Goal: Information Seeking & Learning: Learn about a topic

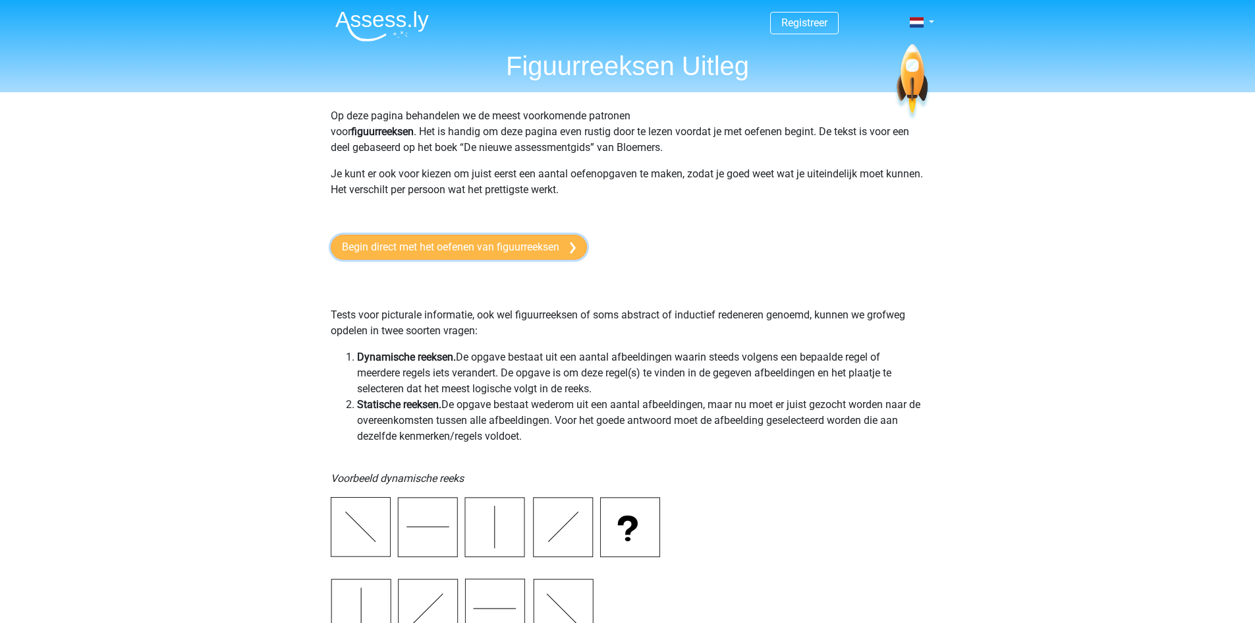
click at [440, 250] on link "Begin direct met het oefenen van figuurreeksen" at bounding box center [459, 247] width 256 height 25
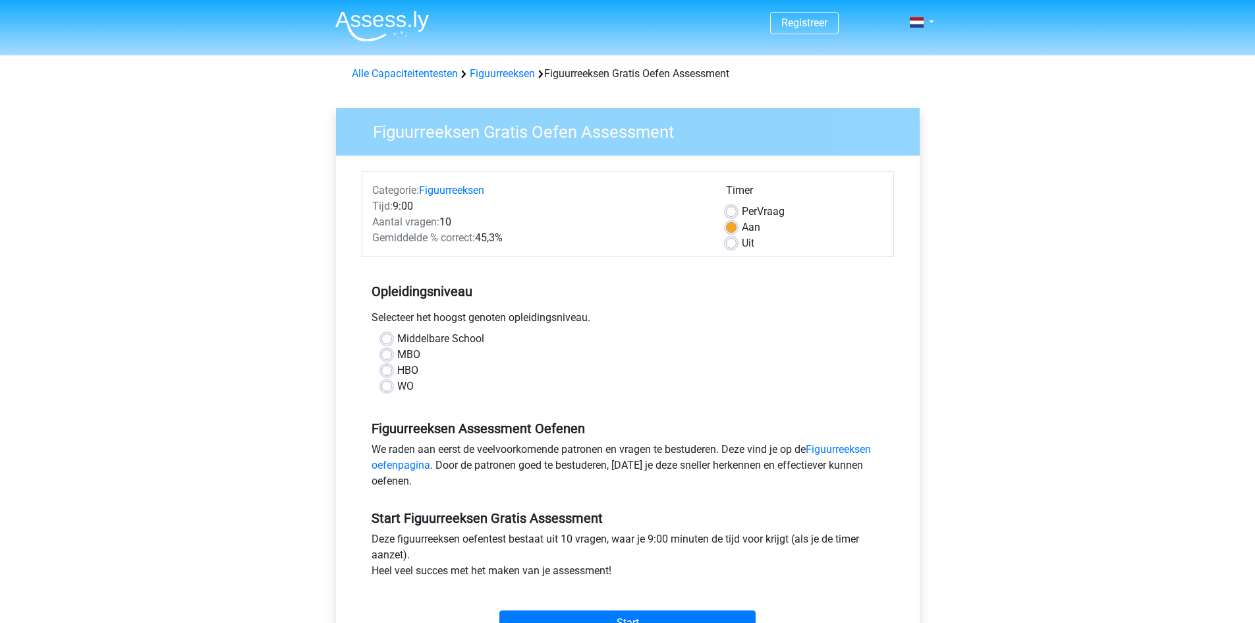
click at [397, 337] on label "Middelbare School" at bounding box center [440, 339] width 87 height 16
click at [386, 337] on input "Middelbare School" at bounding box center [387, 337] width 11 height 13
radio input "true"
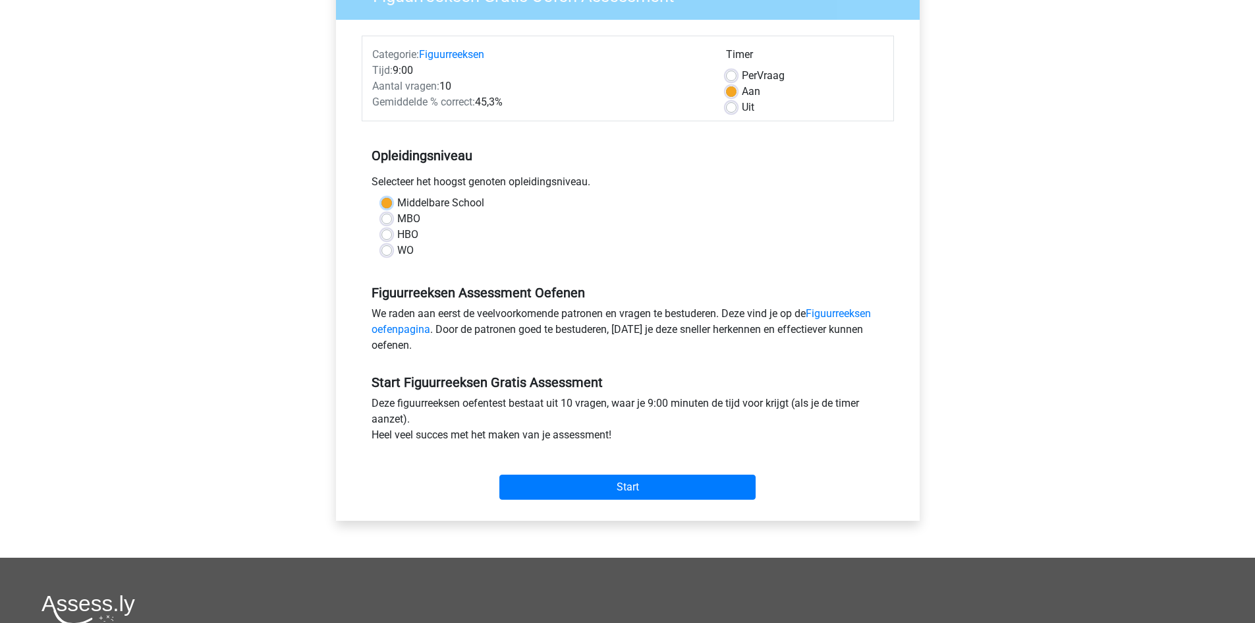
scroll to position [132, 0]
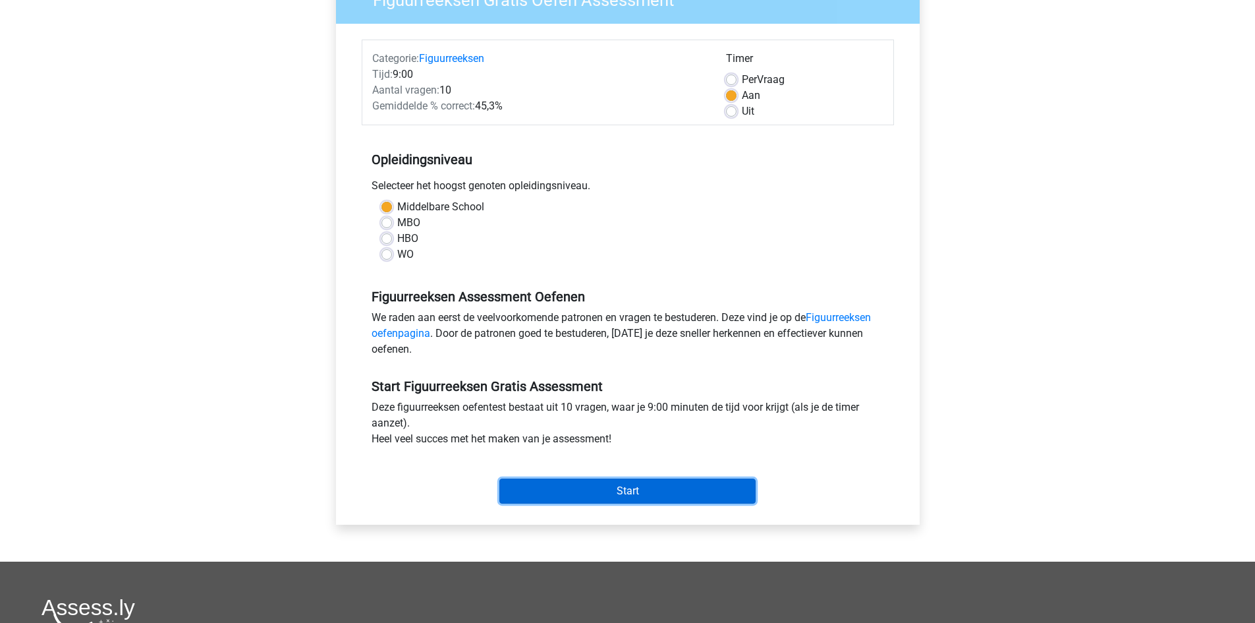
click at [624, 486] on input "Start" at bounding box center [628, 490] width 256 height 25
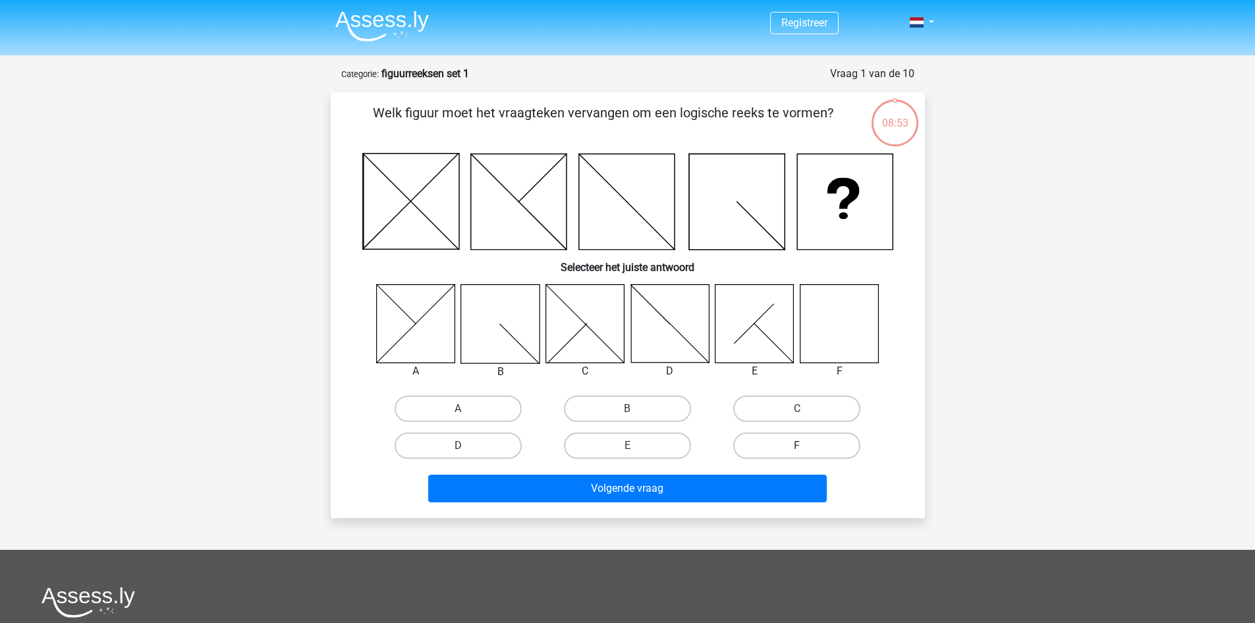
click at [771, 442] on label "F" at bounding box center [796, 445] width 127 height 26
click at [797, 445] on input "F" at bounding box center [801, 449] width 9 height 9
radio input "true"
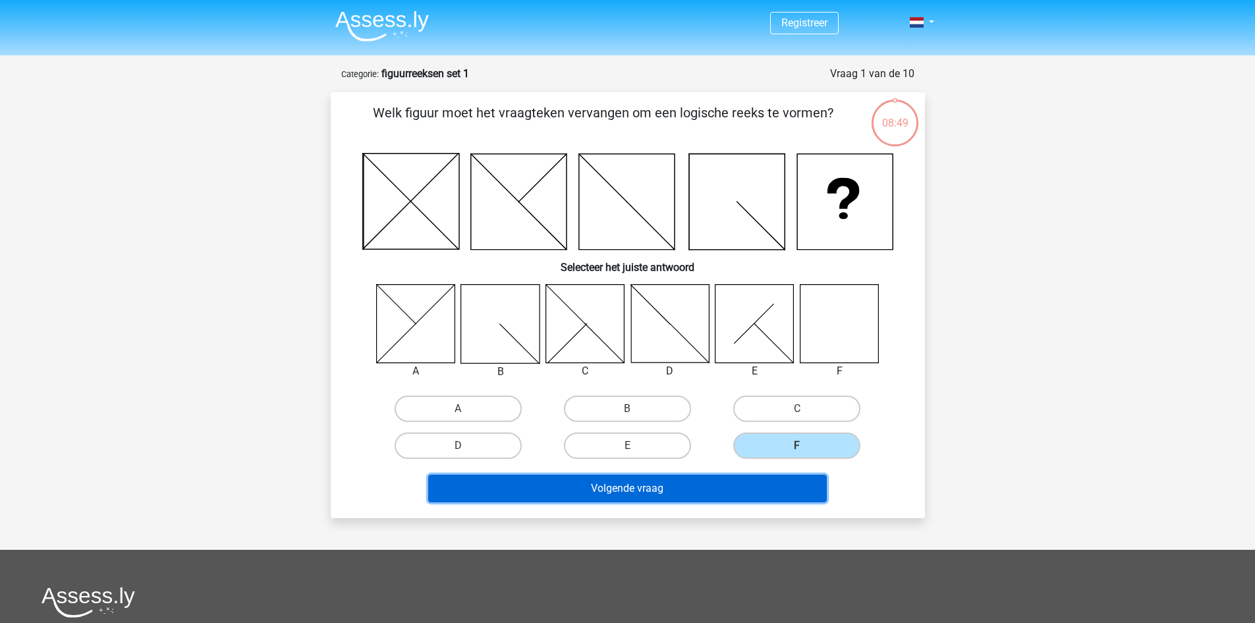
click at [666, 487] on button "Volgende vraag" at bounding box center [627, 488] width 399 height 28
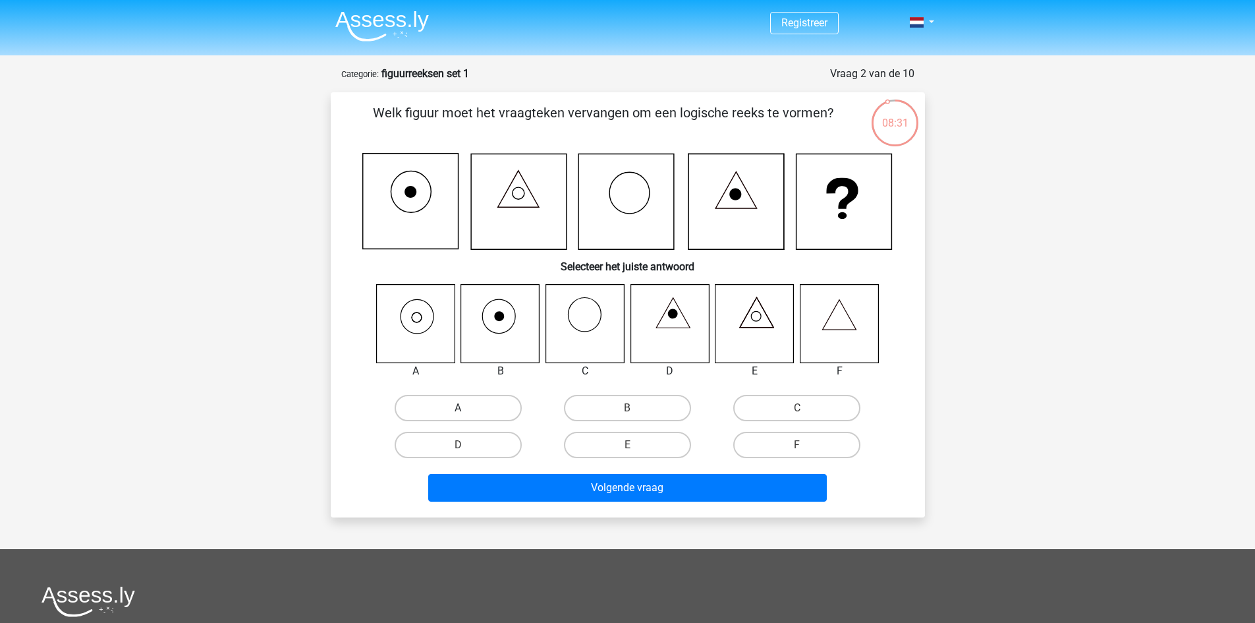
click at [455, 405] on label "A" at bounding box center [458, 408] width 127 height 26
click at [458, 408] on input "A" at bounding box center [462, 412] width 9 height 9
radio input "true"
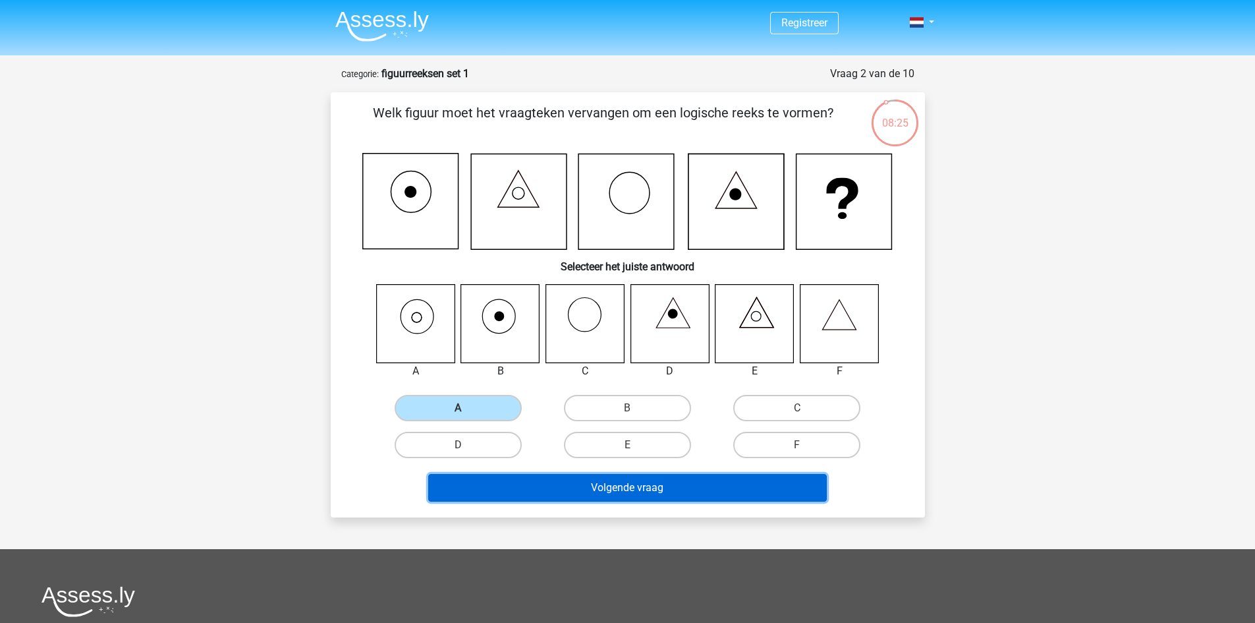
click at [625, 489] on button "Volgende vraag" at bounding box center [627, 488] width 399 height 28
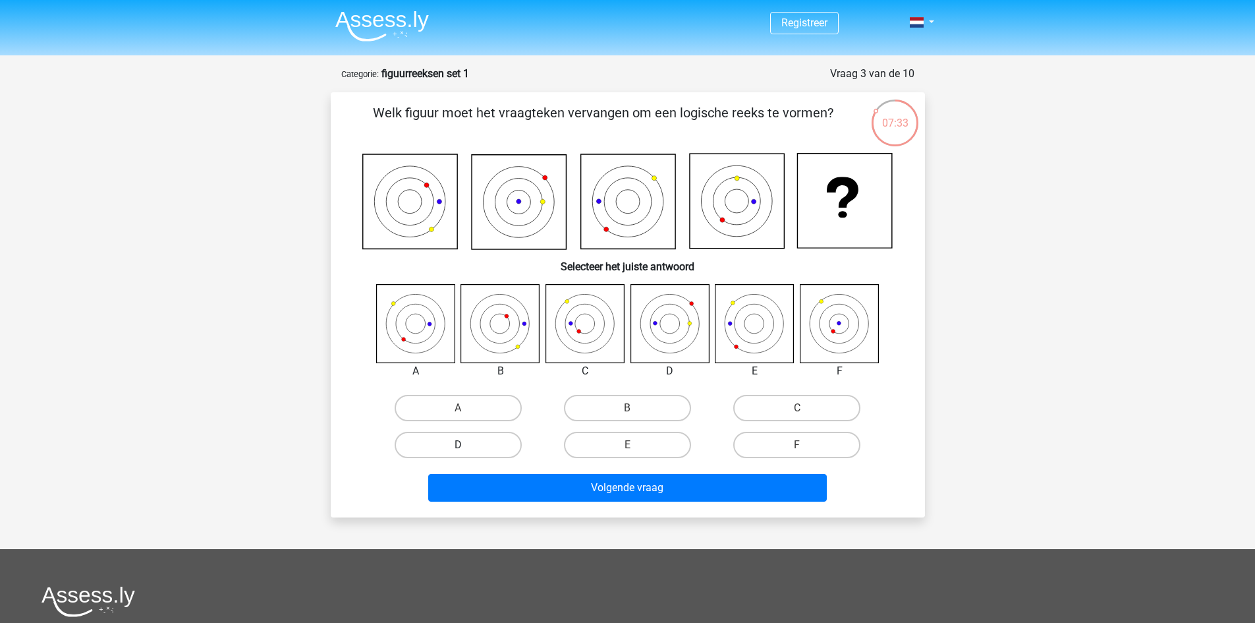
click at [507, 448] on label "D" at bounding box center [458, 445] width 127 height 26
click at [467, 448] on input "D" at bounding box center [462, 449] width 9 height 9
radio input "true"
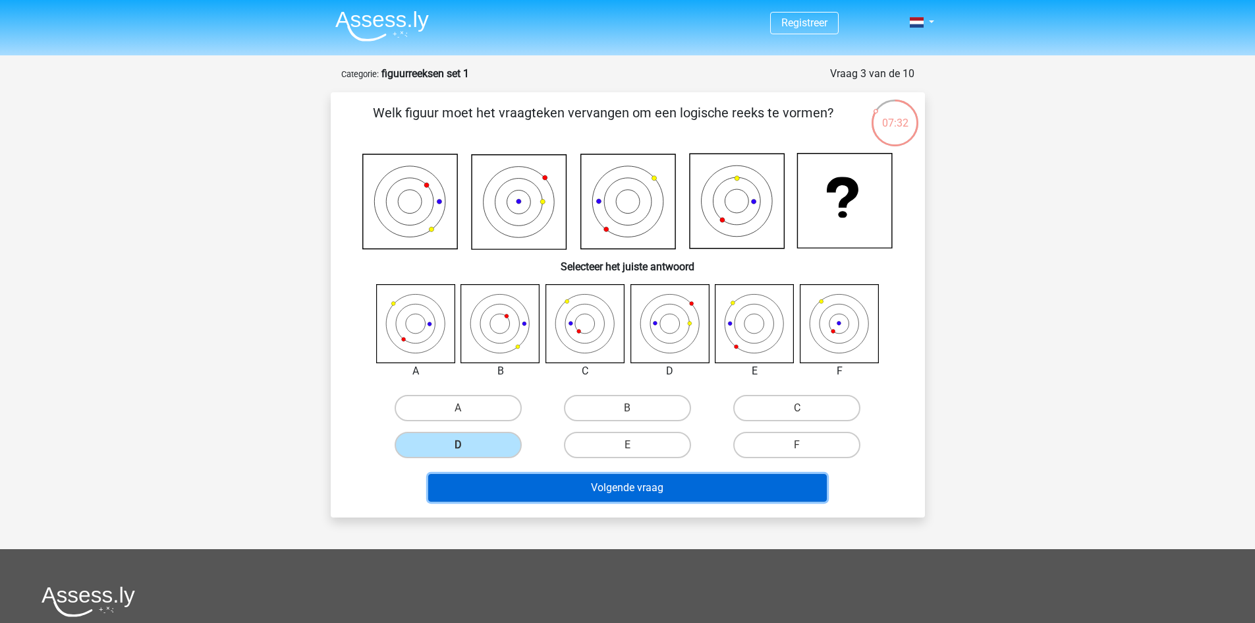
click at [608, 481] on button "Volgende vraag" at bounding box center [627, 488] width 399 height 28
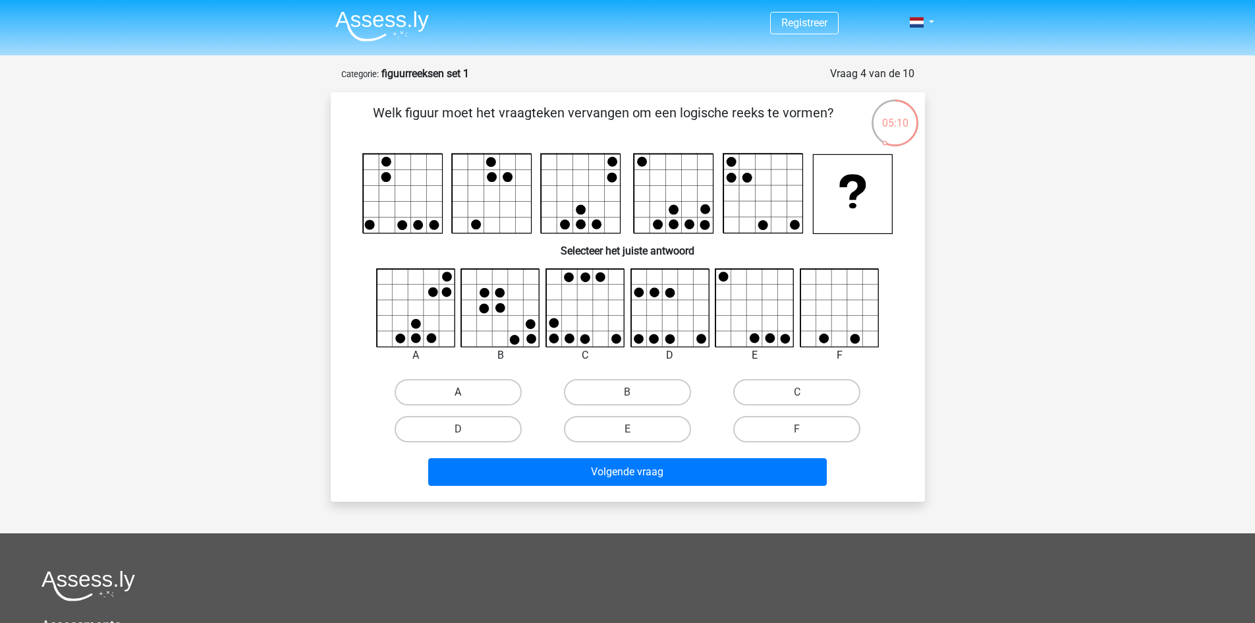
click at [480, 399] on label "A" at bounding box center [458, 392] width 127 height 26
click at [467, 399] on input "A" at bounding box center [462, 396] width 9 height 9
radio input "true"
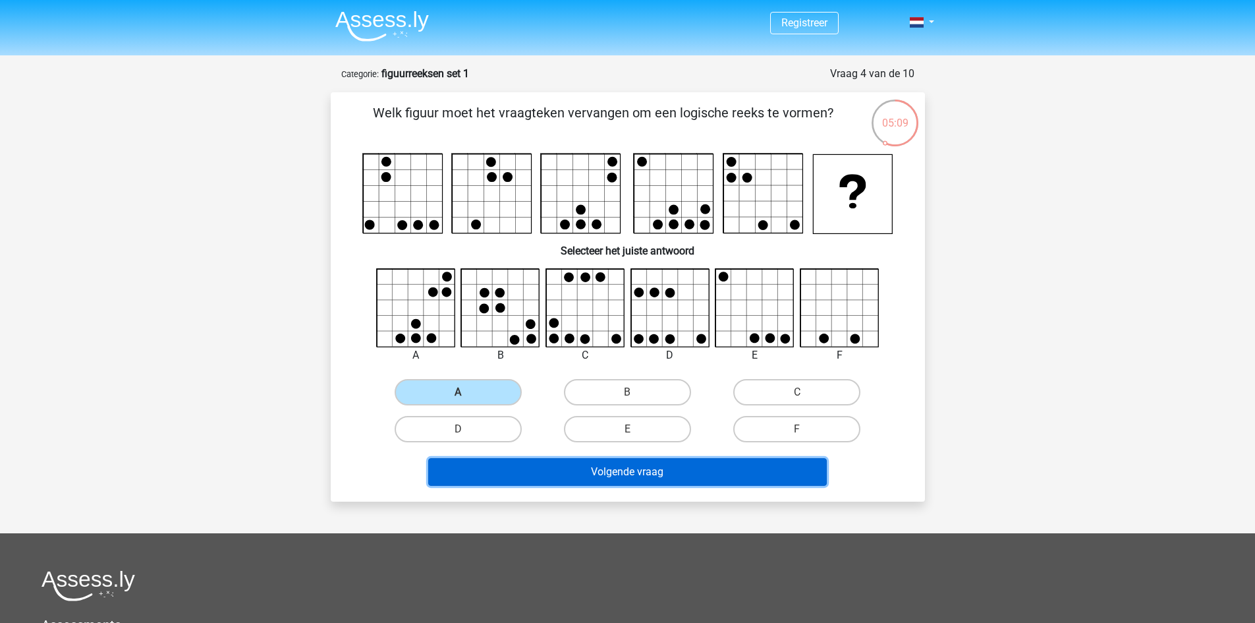
click at [643, 465] on button "Volgende vraag" at bounding box center [627, 472] width 399 height 28
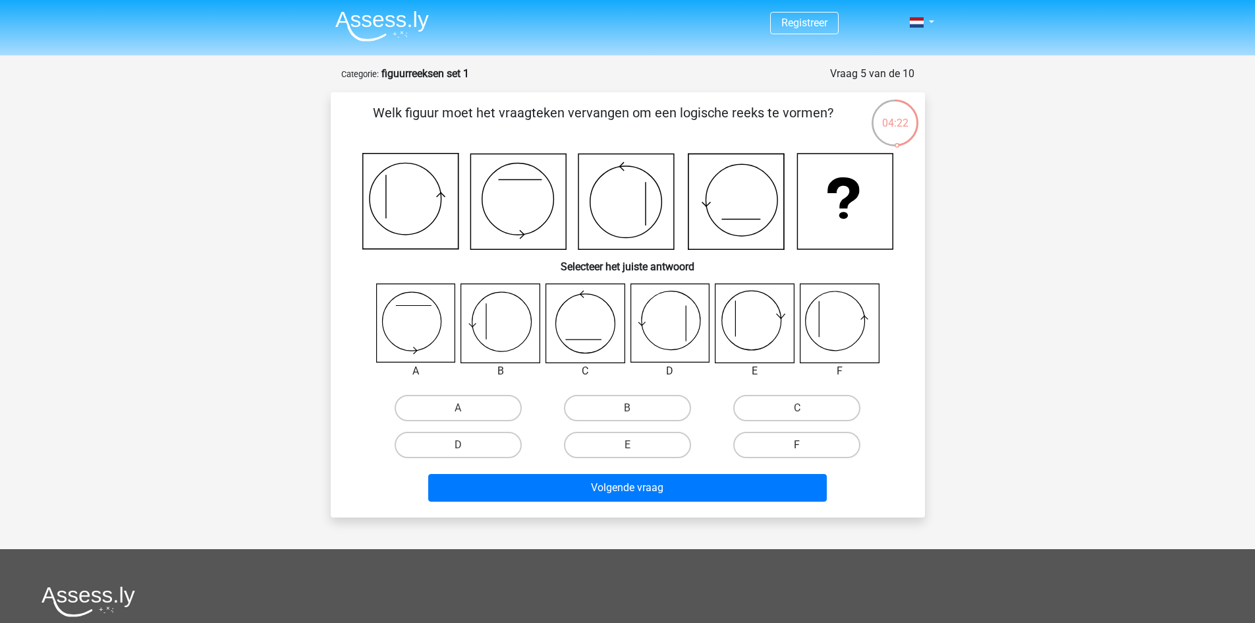
click at [830, 440] on label "F" at bounding box center [796, 445] width 127 height 26
click at [806, 445] on input "F" at bounding box center [801, 449] width 9 height 9
radio input "true"
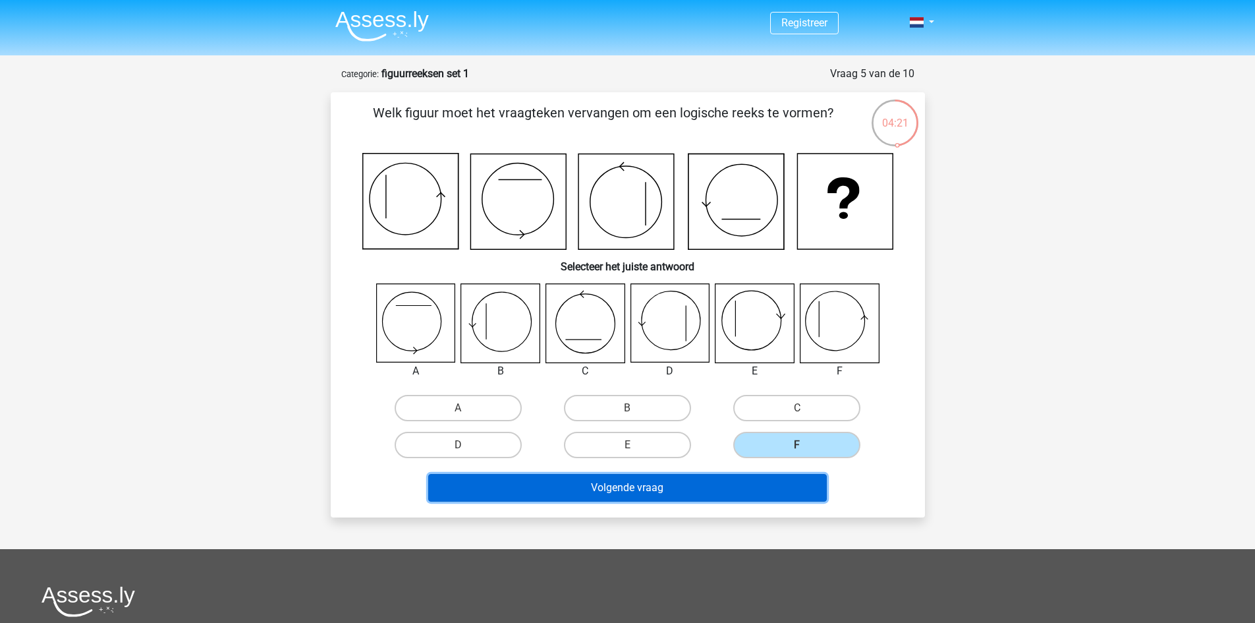
click at [772, 476] on button "Volgende vraag" at bounding box center [627, 488] width 399 height 28
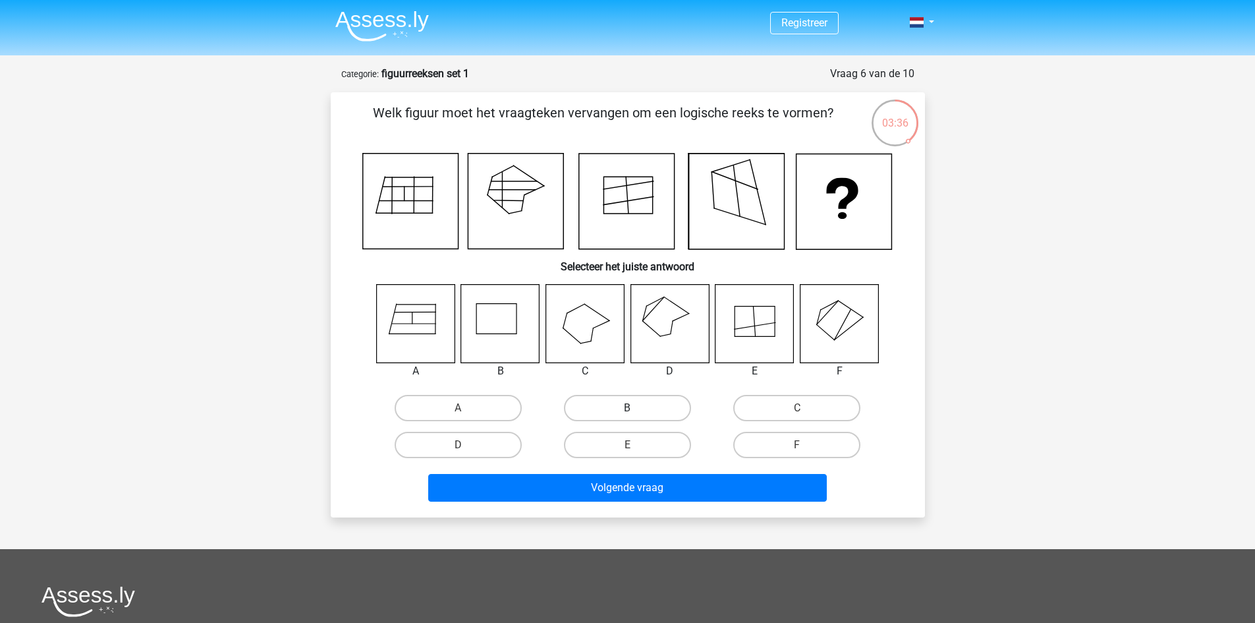
click at [647, 407] on label "B" at bounding box center [627, 408] width 127 height 26
click at [636, 408] on input "B" at bounding box center [631, 412] width 9 height 9
radio input "true"
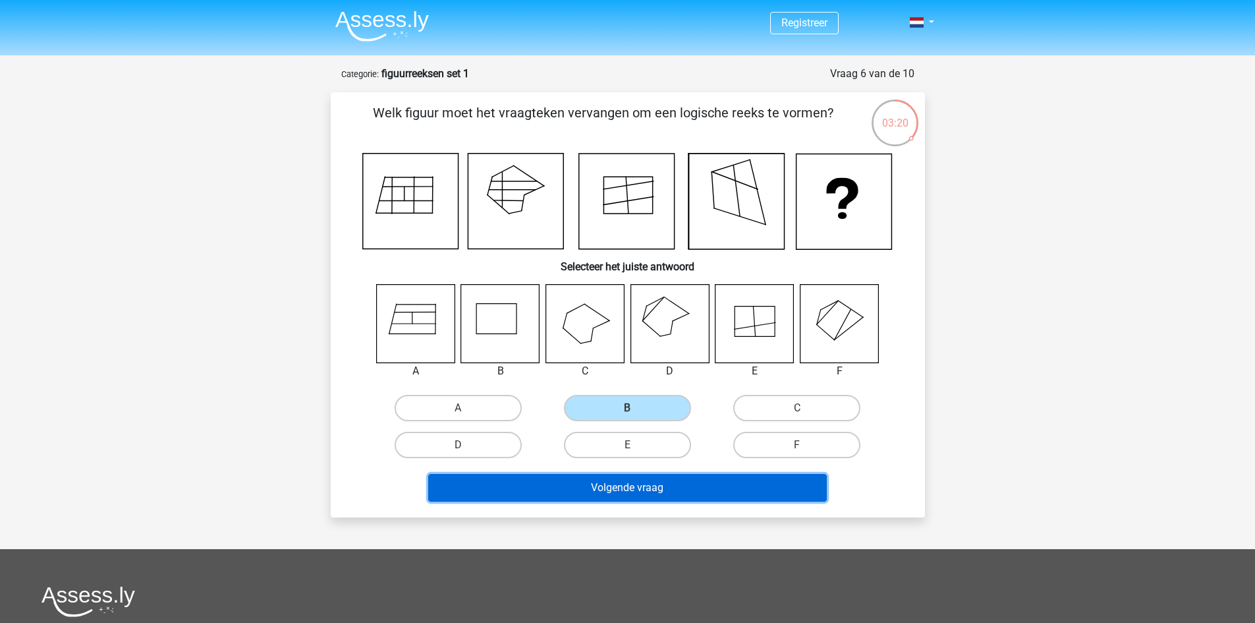
click at [686, 482] on button "Volgende vraag" at bounding box center [627, 488] width 399 height 28
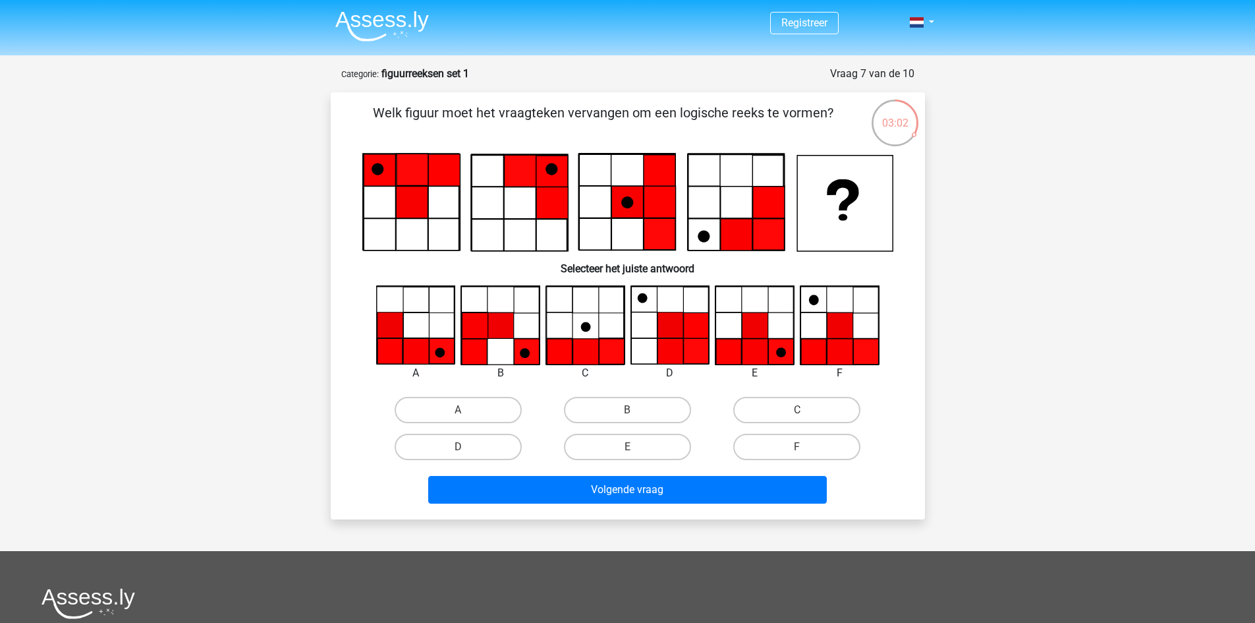
click at [633, 448] on input "E" at bounding box center [631, 451] width 9 height 9
radio input "true"
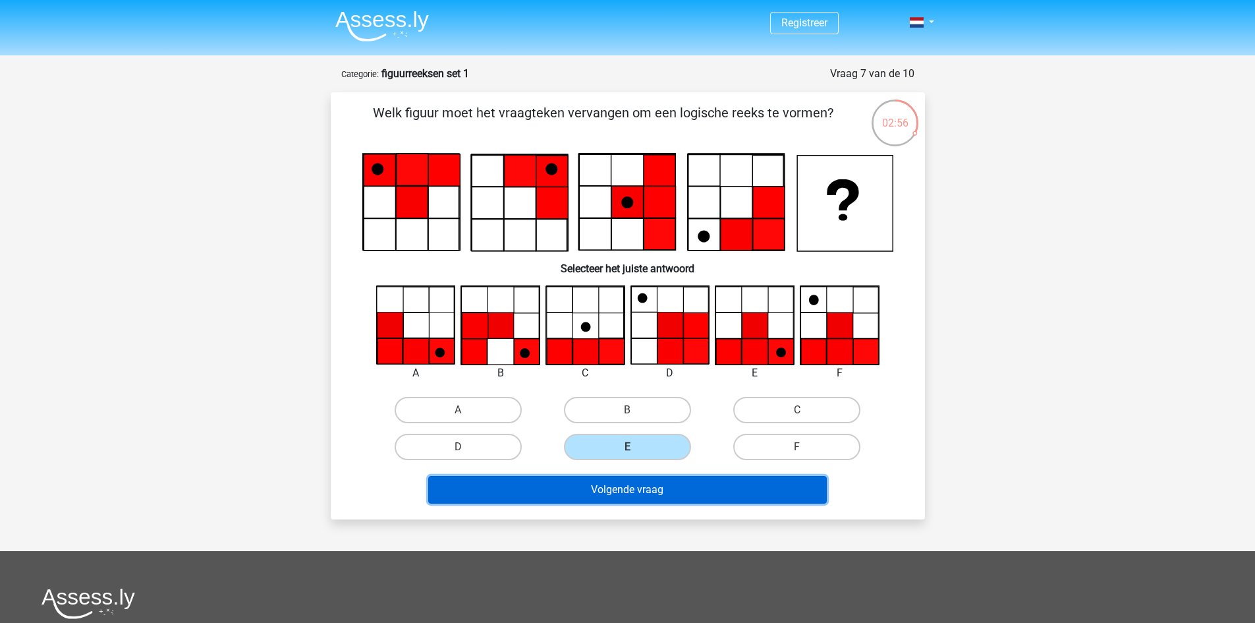
click at [631, 492] on button "Volgende vraag" at bounding box center [627, 490] width 399 height 28
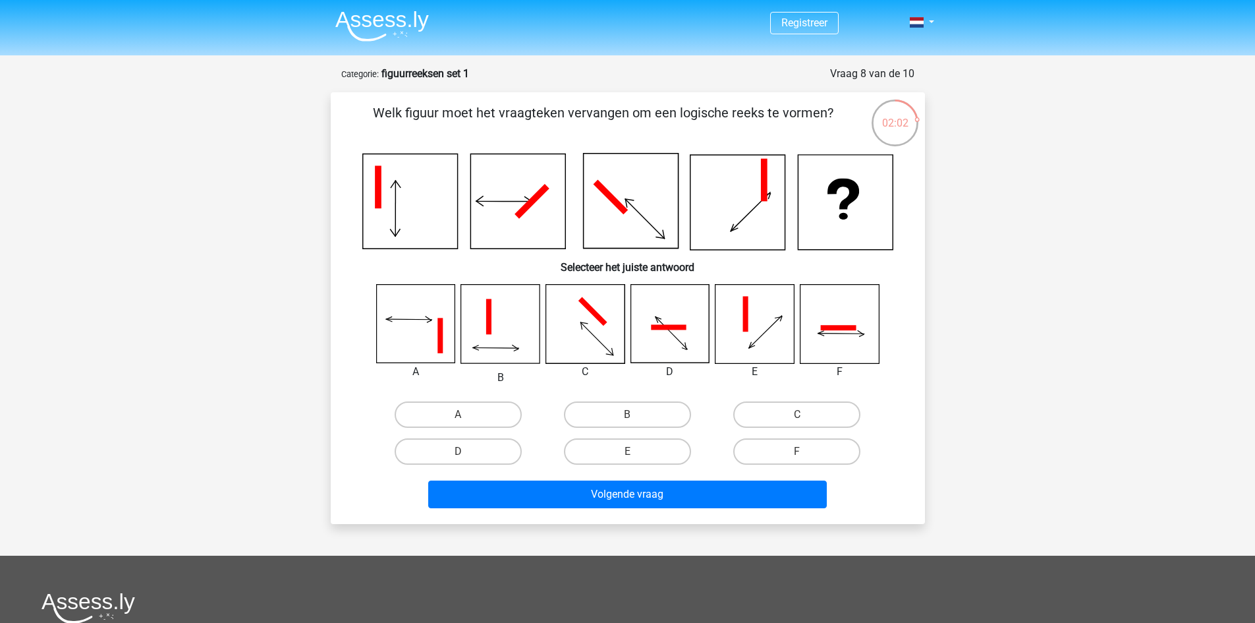
click at [799, 452] on input "F" at bounding box center [801, 455] width 9 height 9
radio input "true"
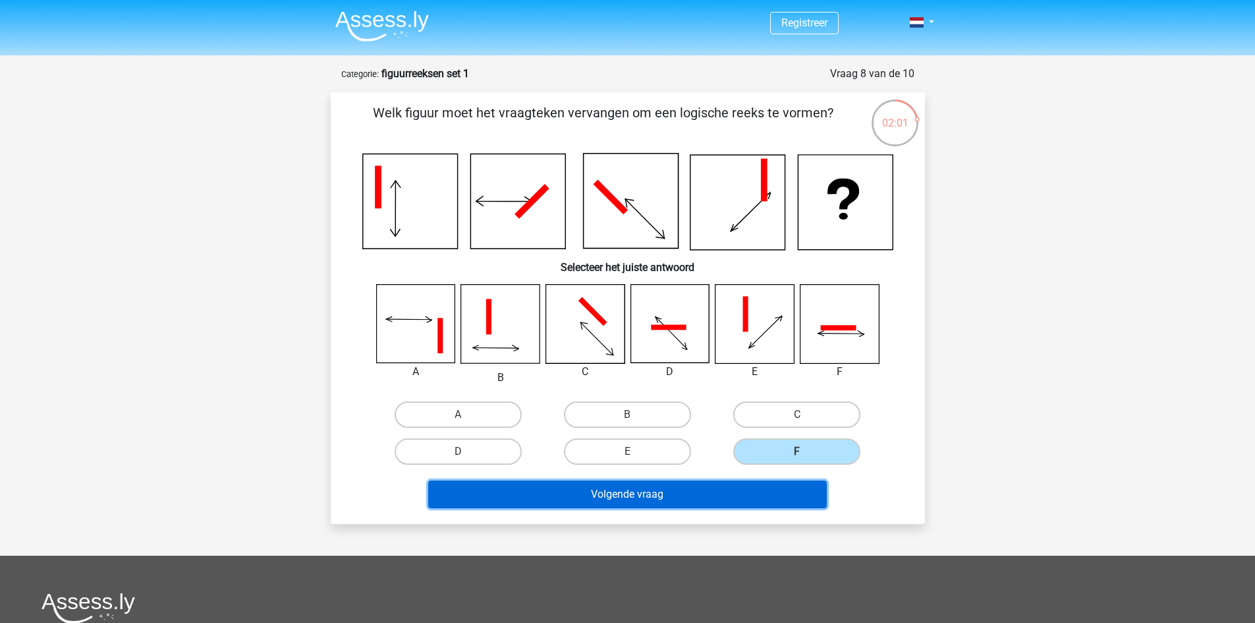
click at [753, 498] on button "Volgende vraag" at bounding box center [627, 494] width 399 height 28
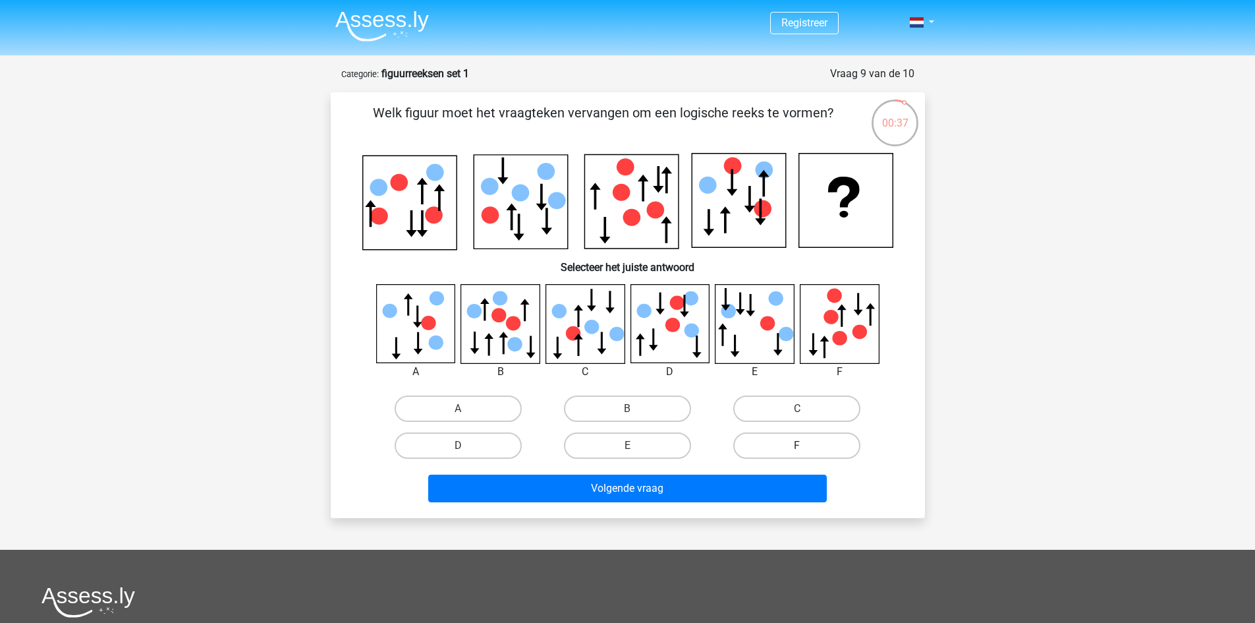
click at [802, 433] on label "F" at bounding box center [796, 445] width 127 height 26
click at [802, 445] on input "F" at bounding box center [801, 449] width 9 height 9
radio input "true"
click at [801, 445] on input "F" at bounding box center [801, 449] width 9 height 9
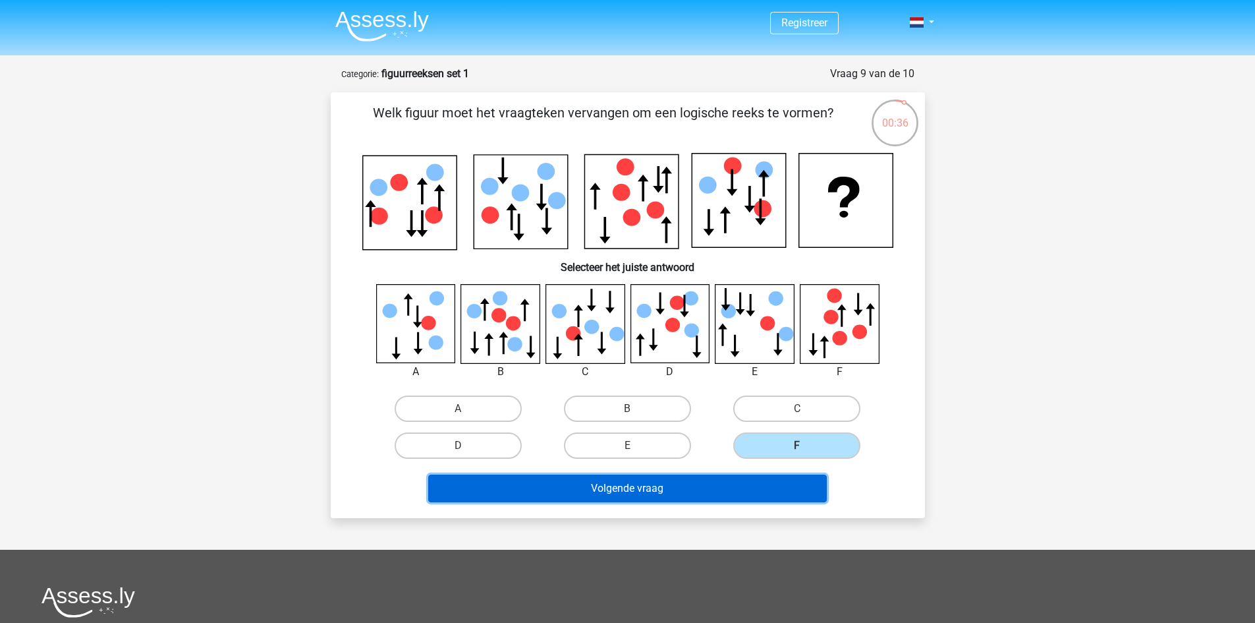
click at [779, 486] on button "Volgende vraag" at bounding box center [627, 488] width 399 height 28
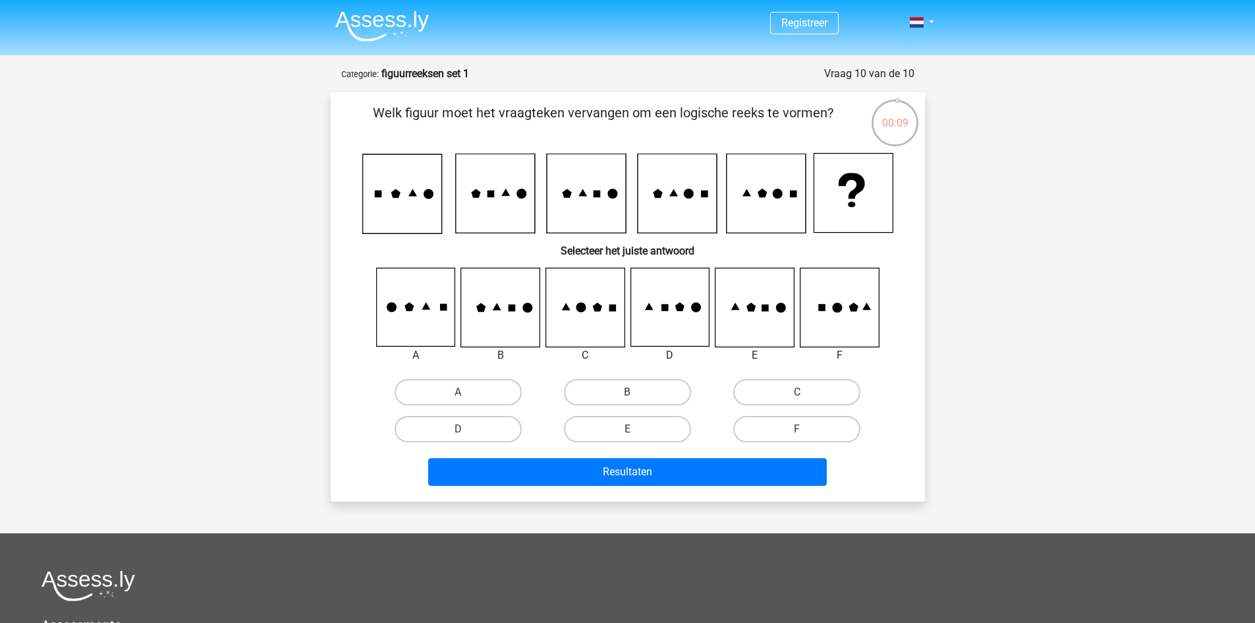
drag, startPoint x: 635, startPoint y: 427, endPoint x: 634, endPoint y: 442, distance: 15.2
click at [636, 428] on div "E" at bounding box center [627, 429] width 159 height 26
click at [629, 429] on input "E" at bounding box center [631, 433] width 9 height 9
radio input "true"
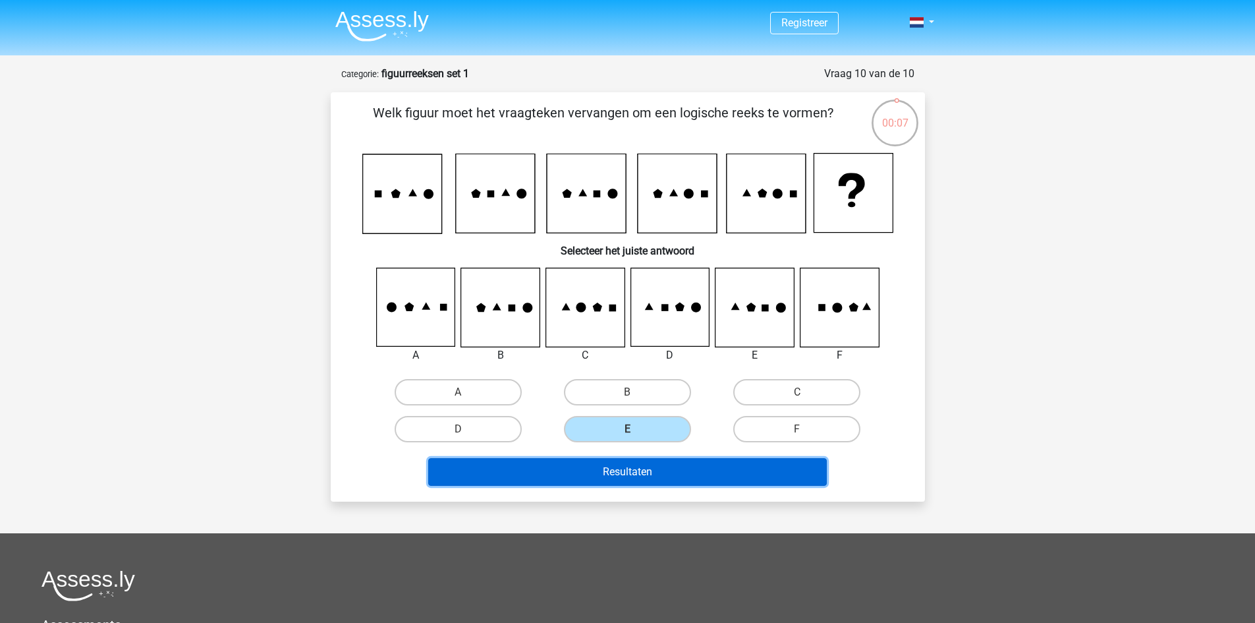
click at [635, 468] on button "Resultaten" at bounding box center [627, 472] width 399 height 28
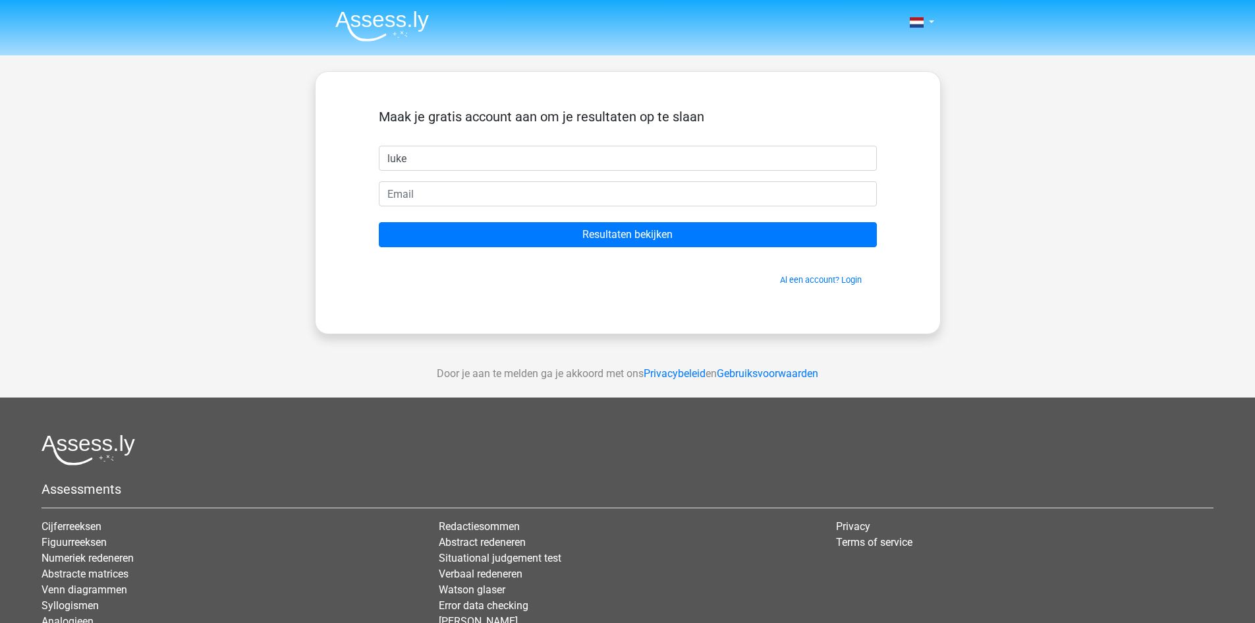
type input "luke"
click at [578, 190] on input "email" at bounding box center [628, 193] width 498 height 25
type input "lukehilt@icloud.com"
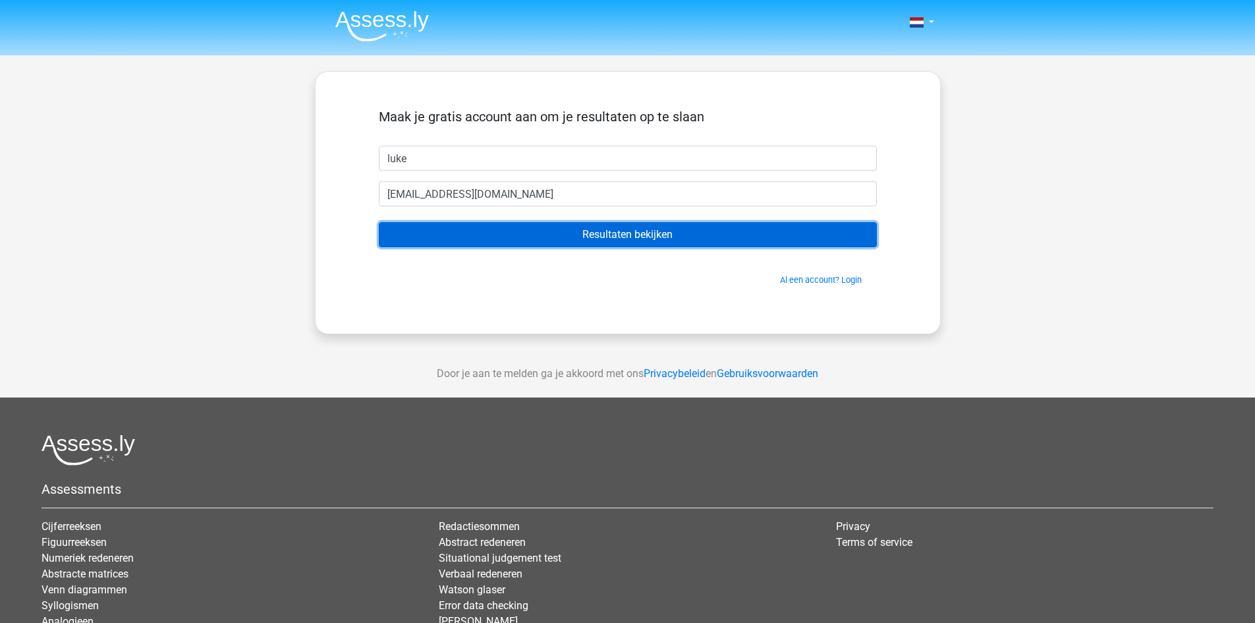
click at [508, 226] on input "Resultaten bekijken" at bounding box center [628, 234] width 498 height 25
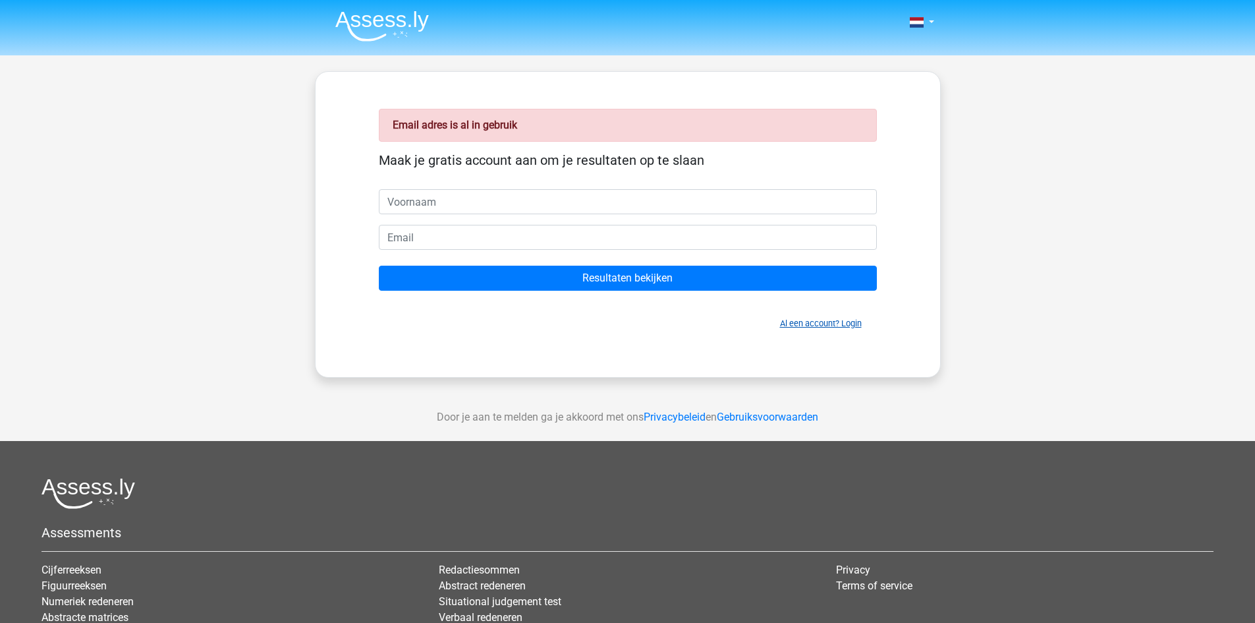
click at [797, 327] on link "Al een account? Login" at bounding box center [821, 323] width 82 height 10
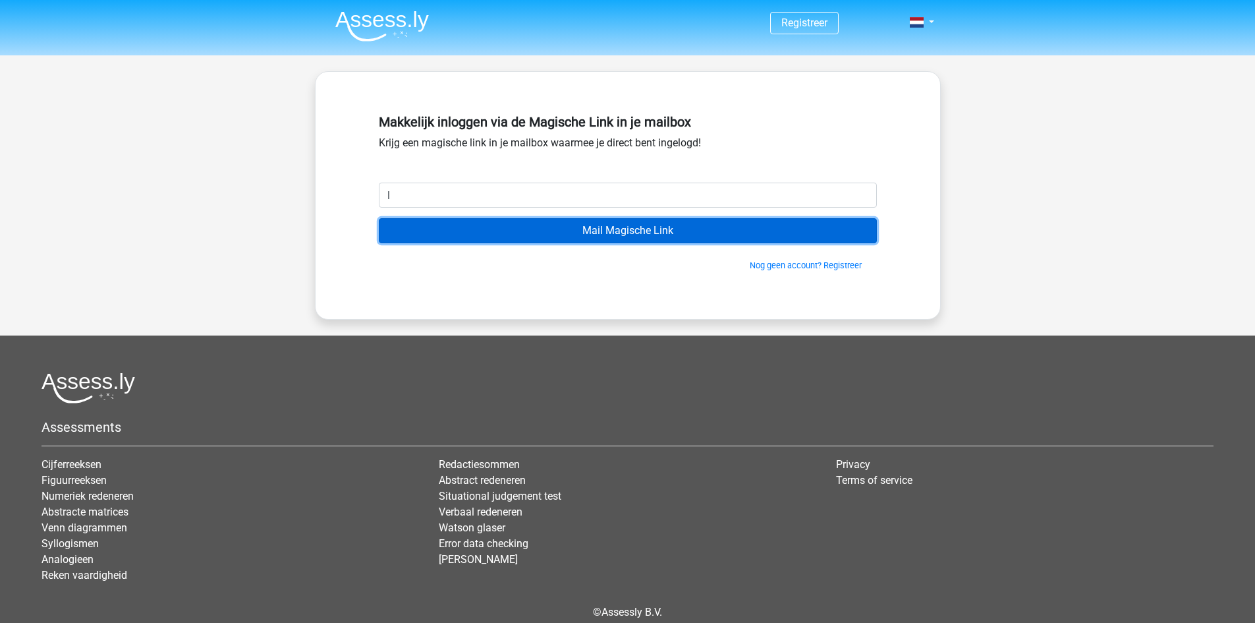
click at [685, 241] on input "Mail Magische Link" at bounding box center [628, 230] width 498 height 25
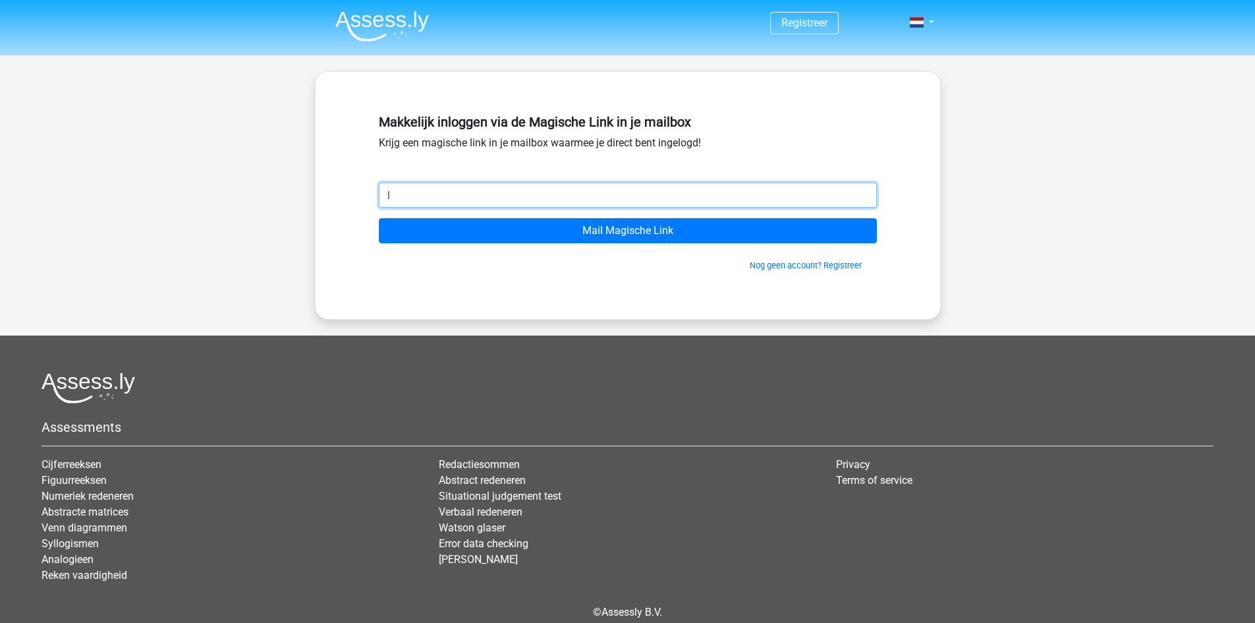
click at [540, 194] on input "l" at bounding box center [628, 195] width 498 height 25
type input "lukehilt@icloud.com"
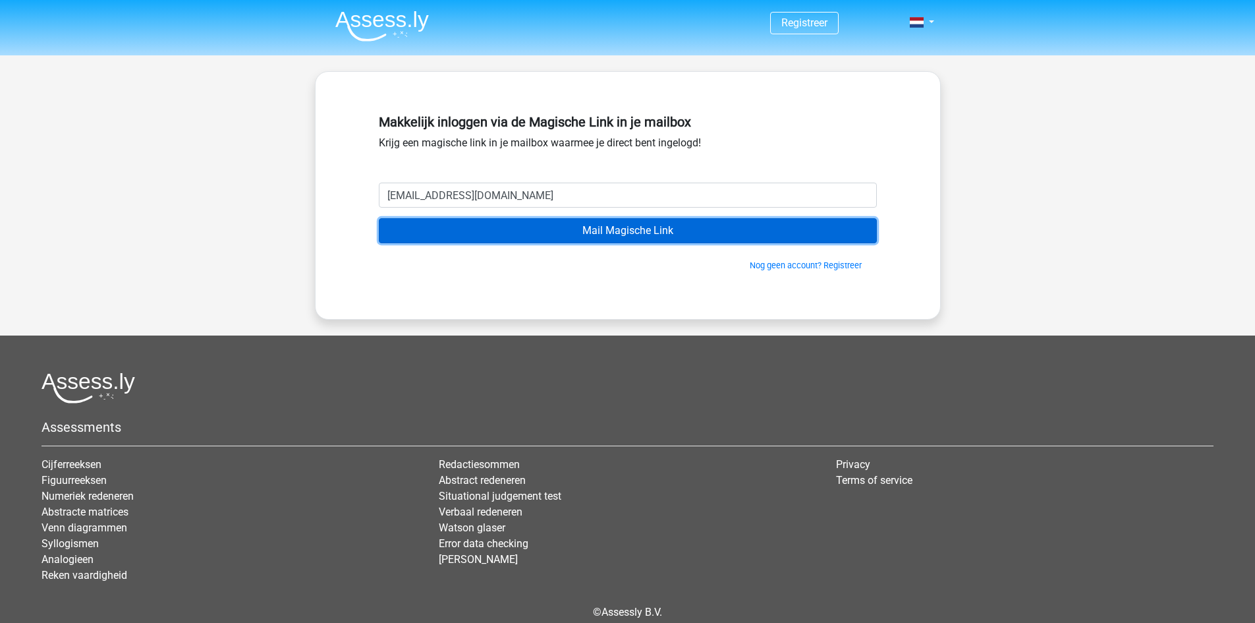
click at [454, 226] on input "Mail Magische Link" at bounding box center [628, 230] width 498 height 25
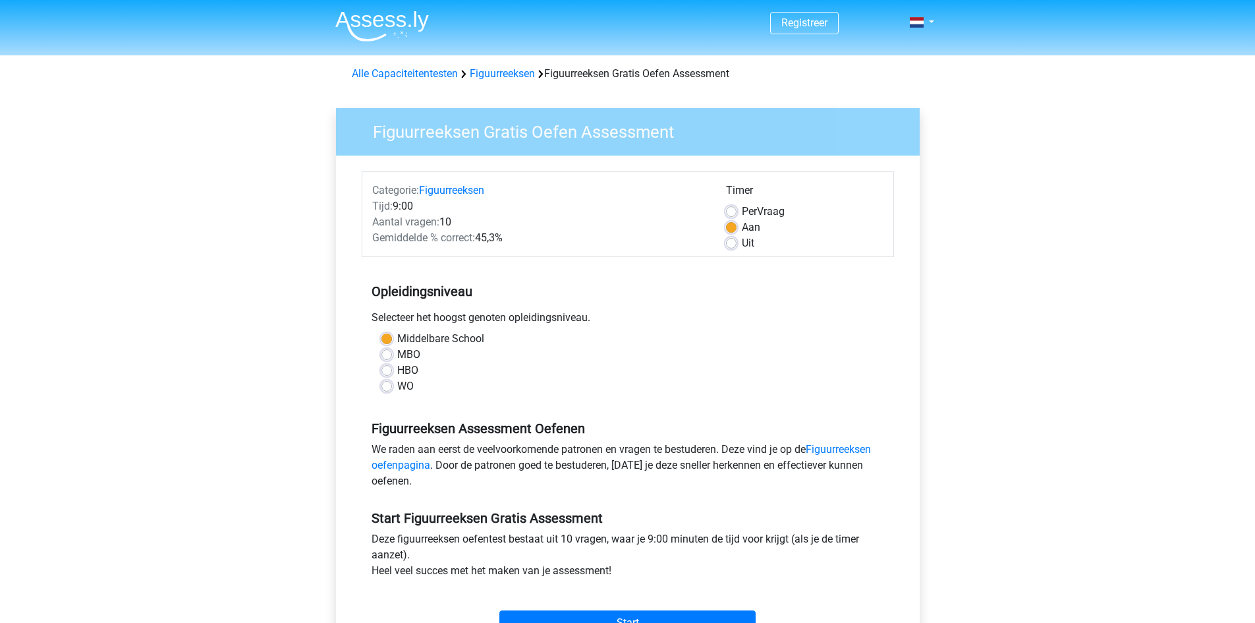
scroll to position [132, 0]
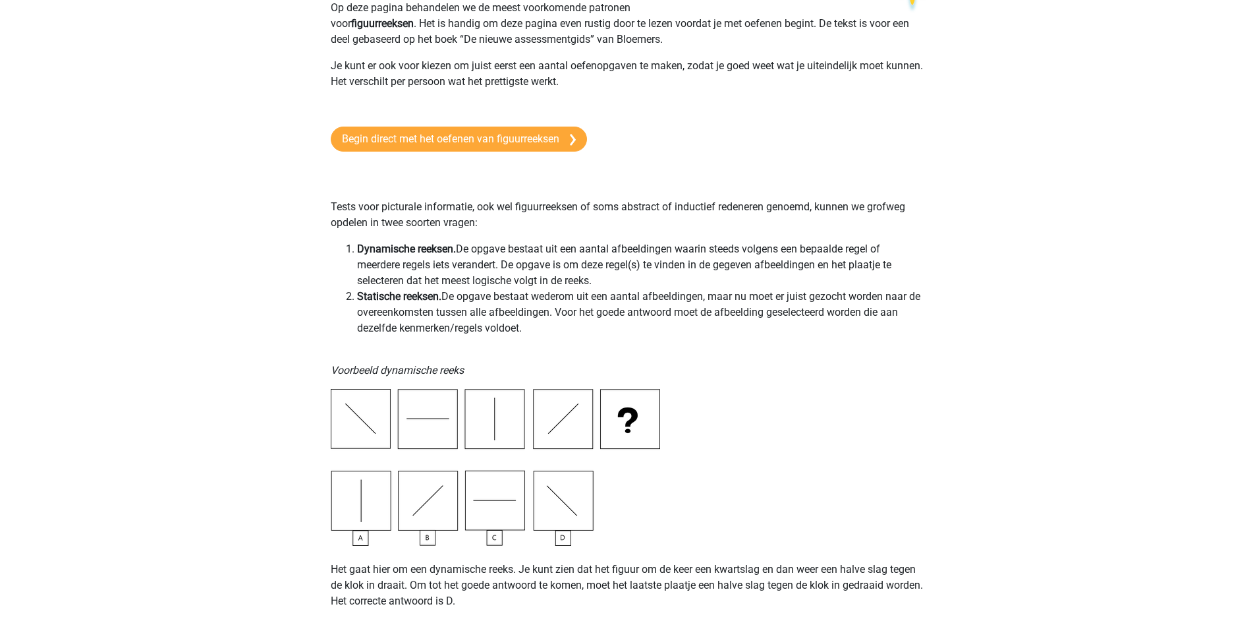
scroll to position [132, 0]
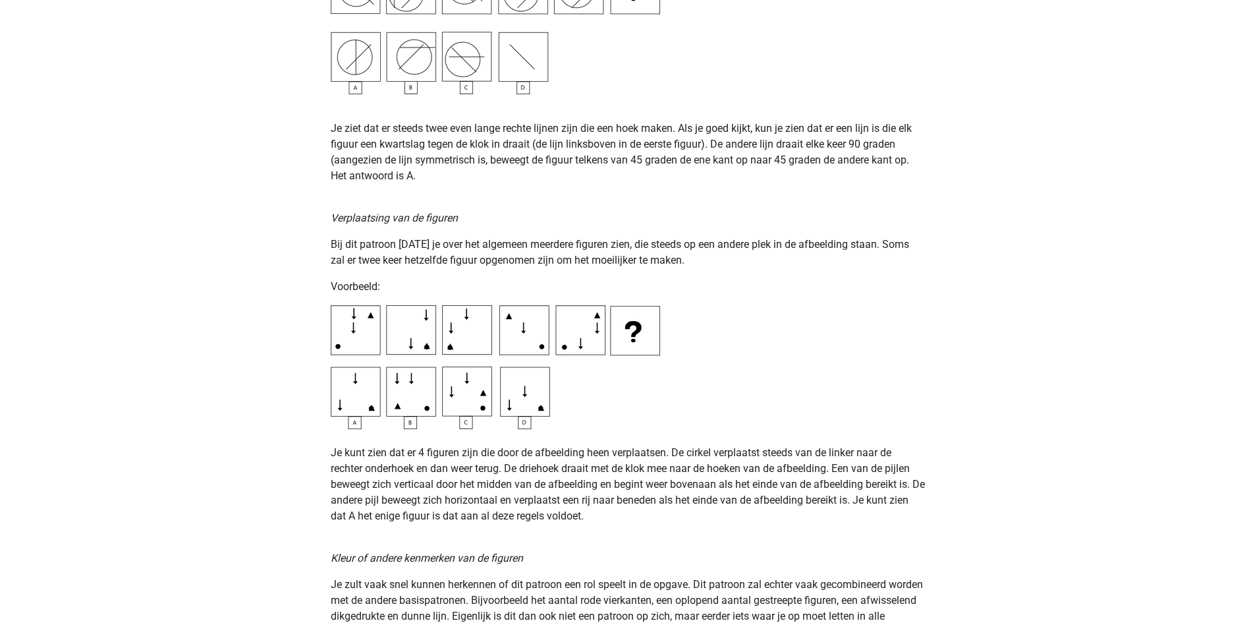
scroll to position [1745, 0]
